Goal: Information Seeking & Learning: Compare options

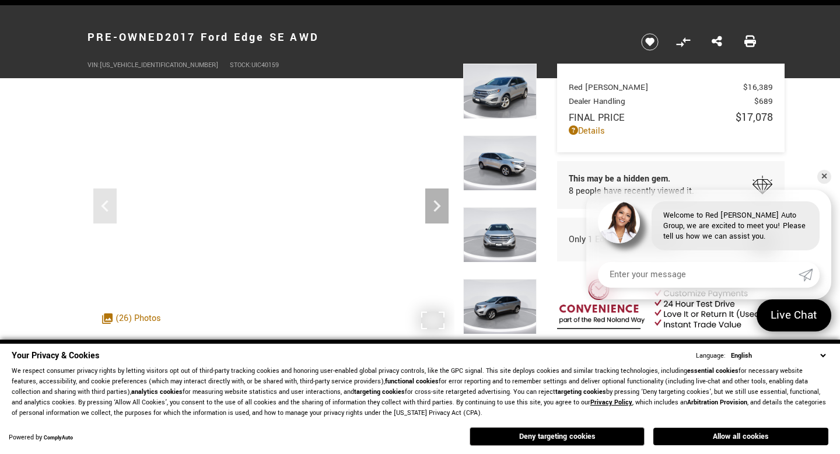
scroll to position [41, 0]
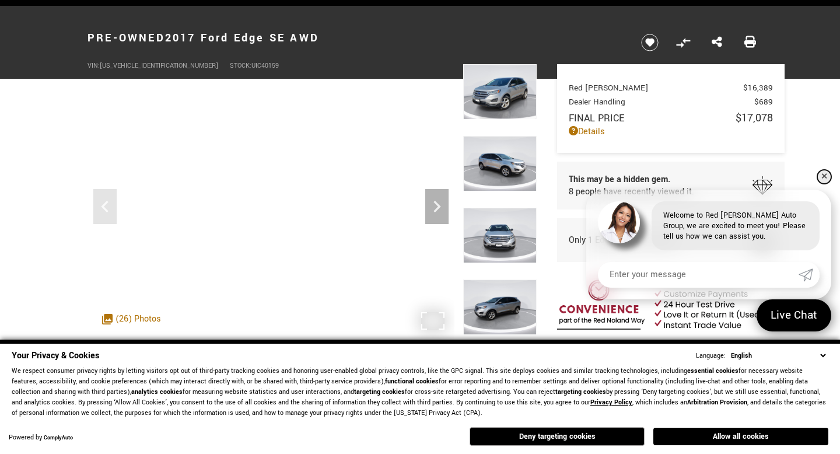
click at [826, 172] on link "✕" at bounding box center [825, 177] width 14 height 14
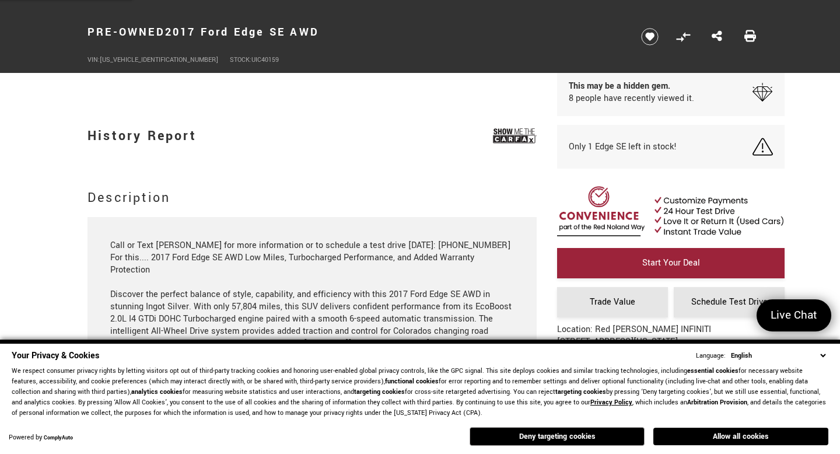
scroll to position [863, 0]
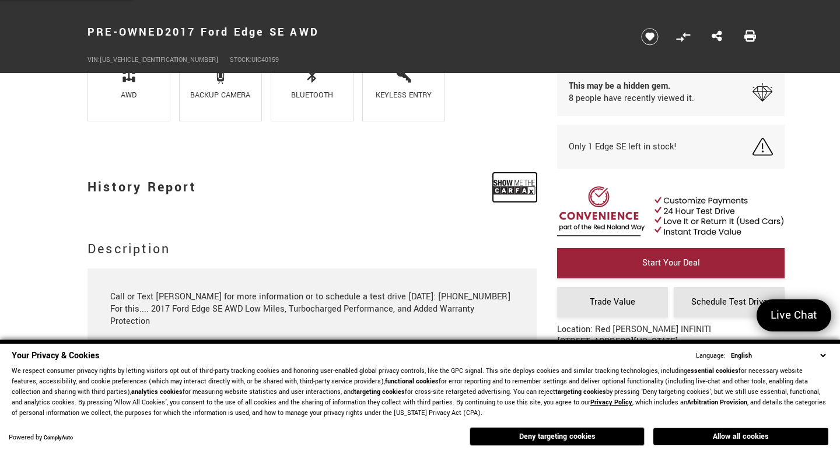
click at [515, 182] on img at bounding box center [515, 187] width 44 height 29
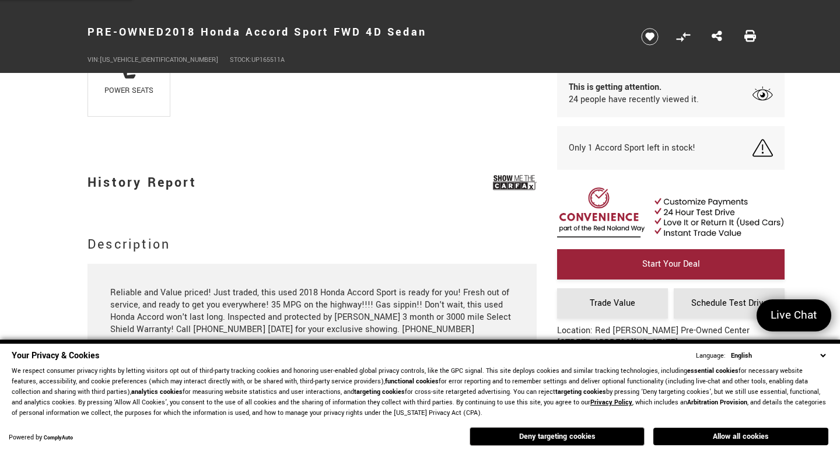
scroll to position [947, 0]
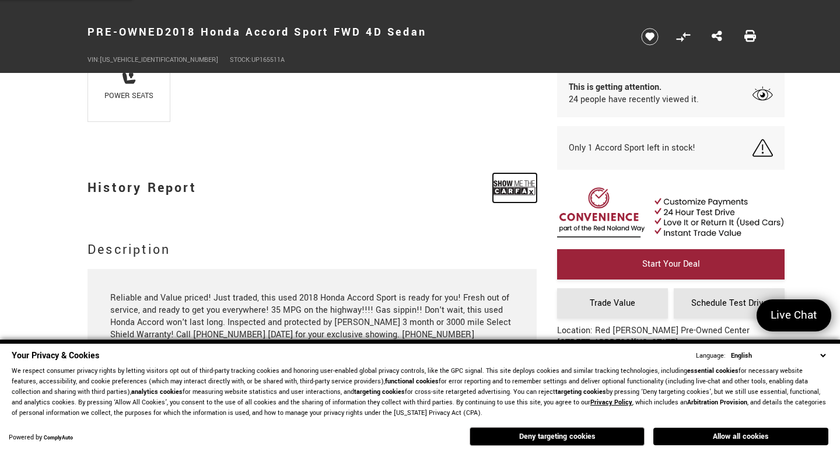
click at [526, 186] on img at bounding box center [515, 187] width 44 height 29
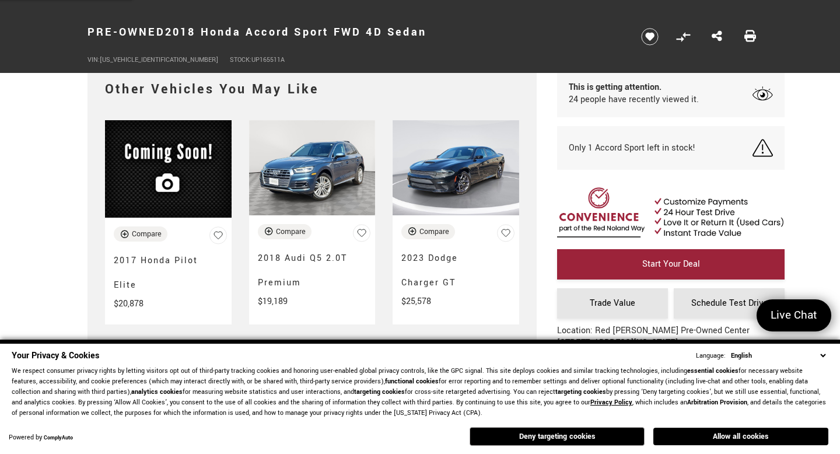
scroll to position [2529, 0]
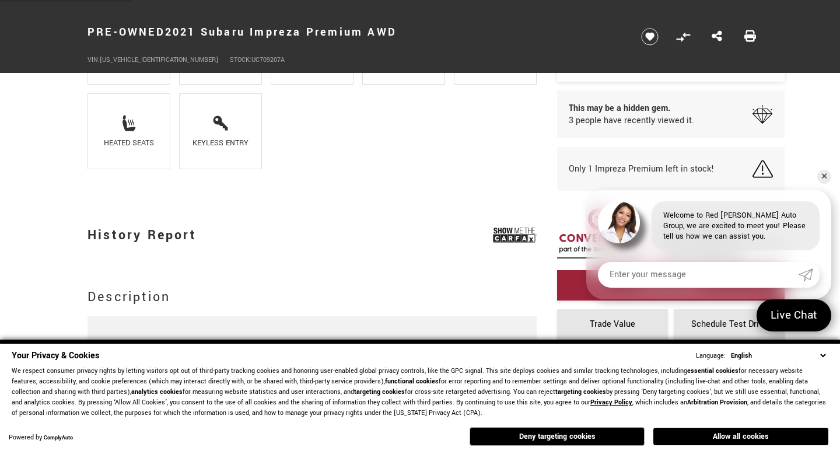
scroll to position [67, 0]
click at [518, 229] on img at bounding box center [515, 235] width 44 height 29
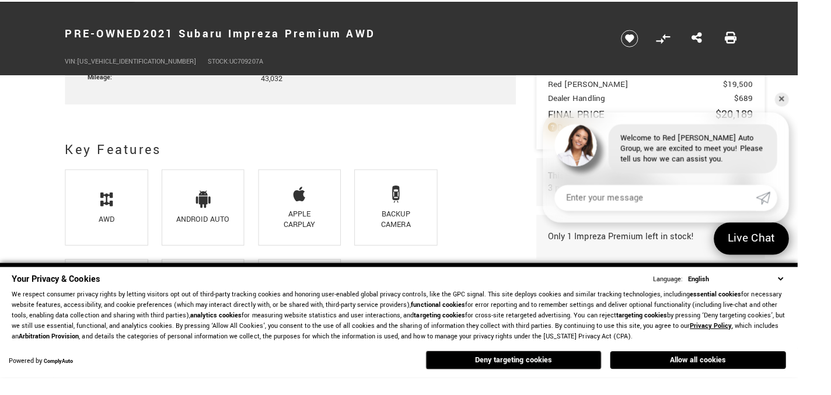
scroll to position [0, 0]
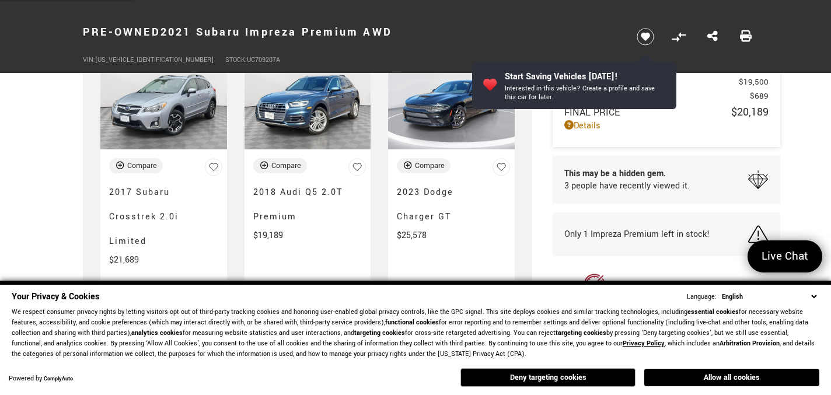
scroll to position [2561, 0]
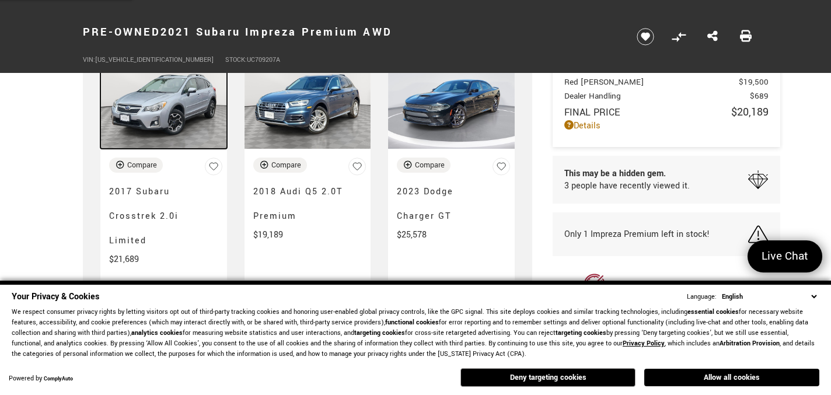
click at [167, 111] on img at bounding box center [163, 101] width 127 height 95
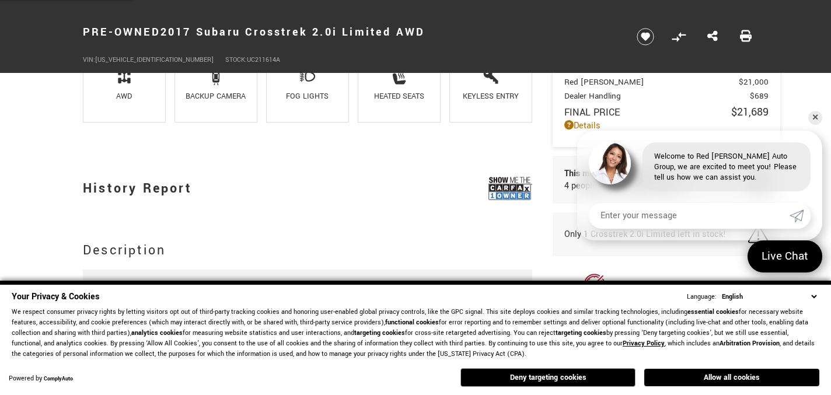
scroll to position [900, 0]
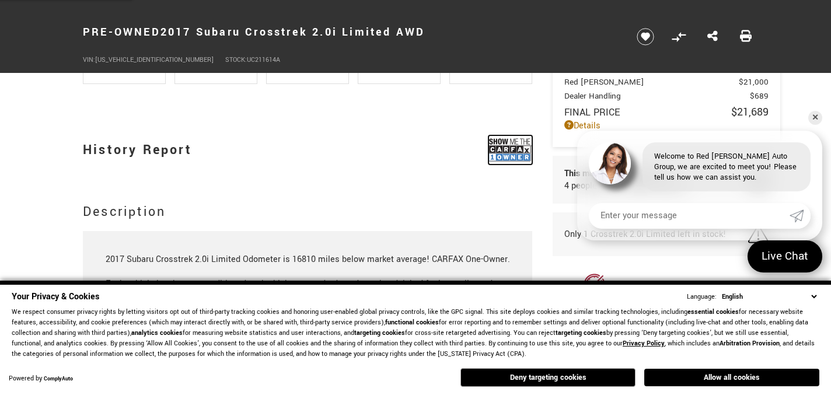
click at [511, 145] on img at bounding box center [510, 149] width 44 height 29
